Goal: Navigation & Orientation: Find specific page/section

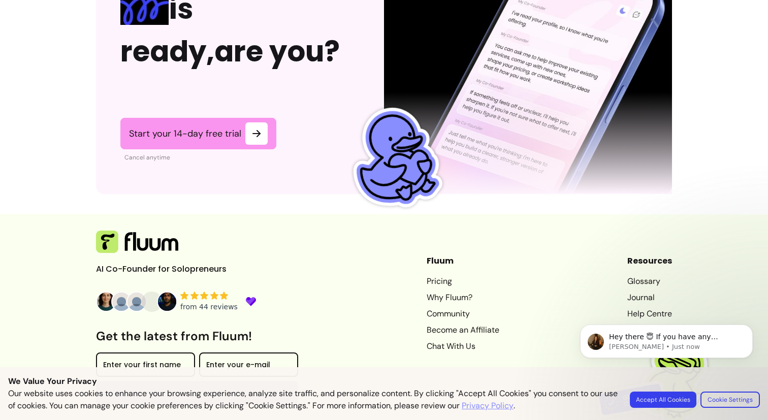
scroll to position [2572, 0]
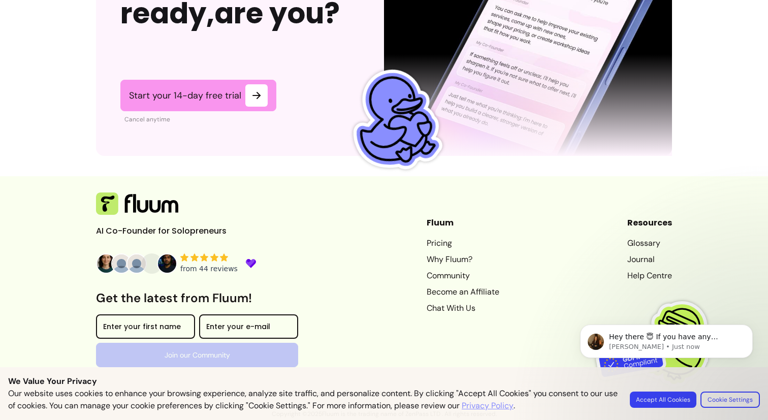
click at [650, 404] on body "Hey there 😇 If you have any question about what you can do with Fluum, I'm here…" at bounding box center [666, 359] width 195 height 104
click at [662, 401] on body "Hey there 😇 If you have any question about what you can do with Fluum, I'm here…" at bounding box center [666, 359] width 195 height 104
click at [672, 397] on body "Hey there 😇 If you have any question about what you can do with Fluum, I'm here…" at bounding box center [666, 359] width 195 height 104
drag, startPoint x: 672, startPoint y: 397, endPoint x: 542, endPoint y: 336, distance: 143.4
click at [565, 336] on html "Hey there 😇 If you have any question about what you can do with Fluum, I'm here…" at bounding box center [666, 359] width 203 height 112
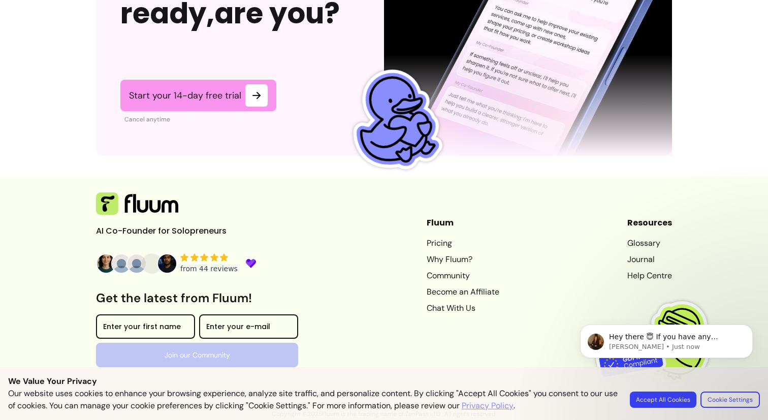
click at [526, 227] on div "AI Co-Founder for Solopreneurs Get the latest from Fluum! Enter your first name…" at bounding box center [384, 296] width 576 height 207
click at [653, 401] on body "Hey there 😇 If you have any question about what you can do with Fluum, I'm here…" at bounding box center [666, 359] width 195 height 104
click at [666, 397] on body "Hey there 😇 If you have any question about what you can do with Fluum, I'm here…" at bounding box center [666, 359] width 195 height 104
click at [648, 289] on img at bounding box center [659, 343] width 127 height 127
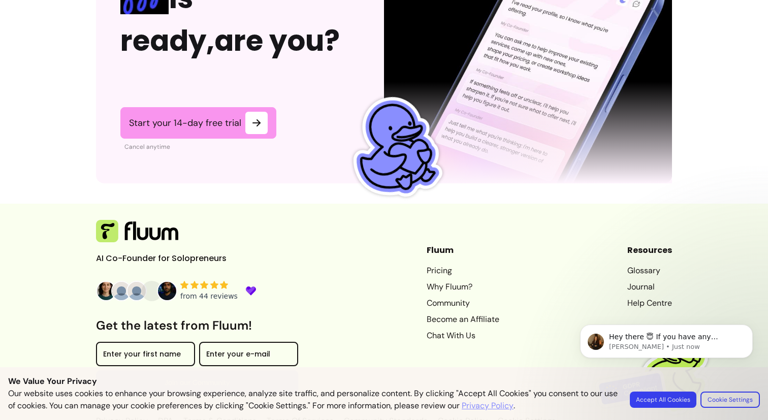
click at [431, 266] on link "Pricing" at bounding box center [463, 271] width 73 height 12
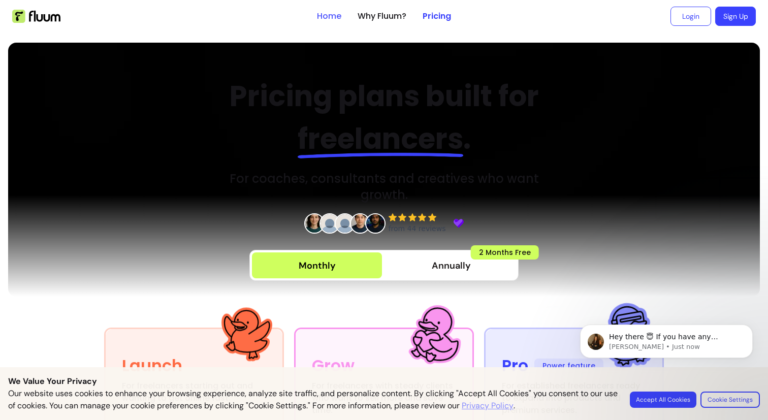
click at [338, 13] on link "Home" at bounding box center [329, 16] width 24 height 12
